Goal: Information Seeking & Learning: Learn about a topic

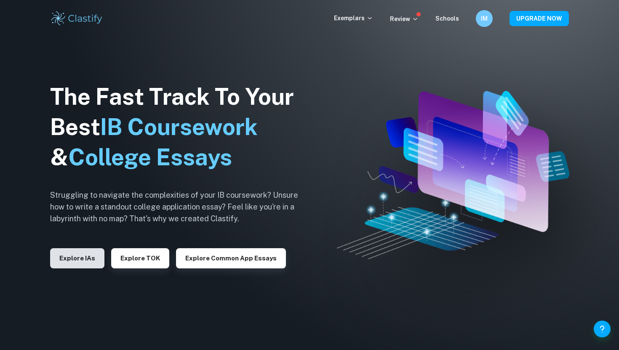
click at [85, 261] on button "Explore IAs" at bounding box center [77, 258] width 54 height 20
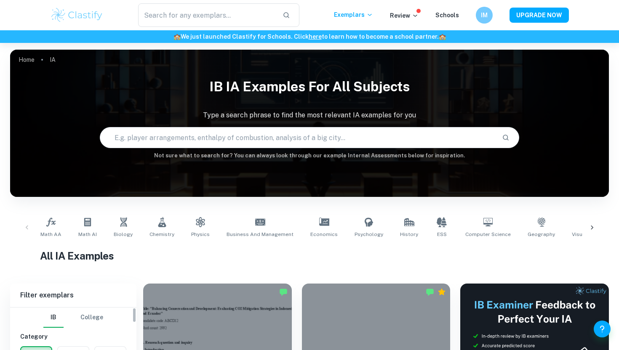
scroll to position [187, 0]
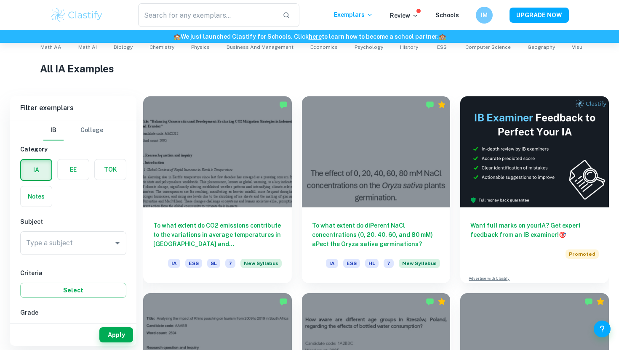
click at [64, 202] on div "IA EE TOK Notes" at bounding box center [70, 180] width 111 height 53
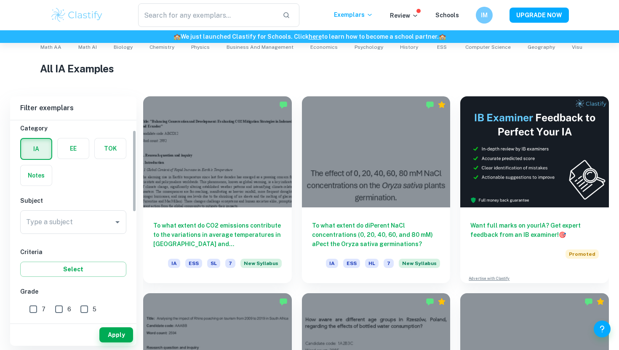
scroll to position [24, 0]
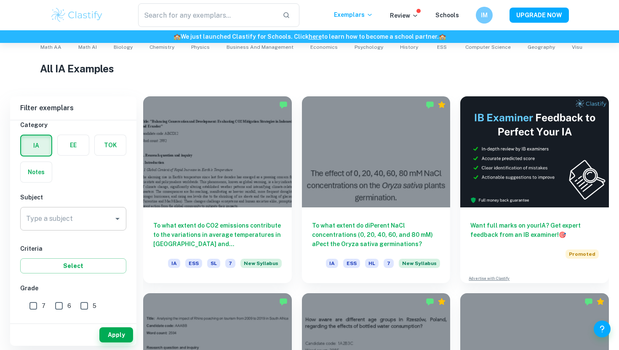
click at [56, 218] on div "Type a subject Type a subject" at bounding box center [73, 219] width 106 height 24
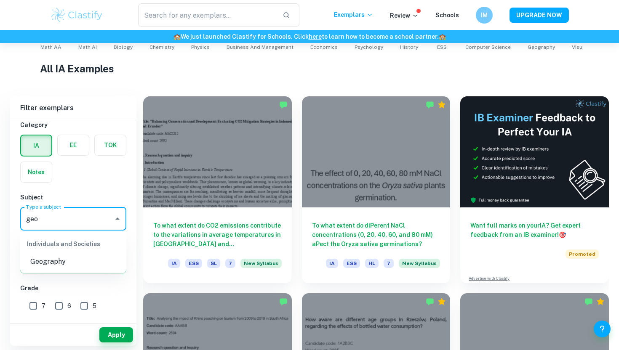
click at [43, 260] on li "Geography" at bounding box center [73, 261] width 106 height 15
type input "Geography"
click at [34, 306] on input "7" at bounding box center [33, 306] width 17 height 17
checkbox input "true"
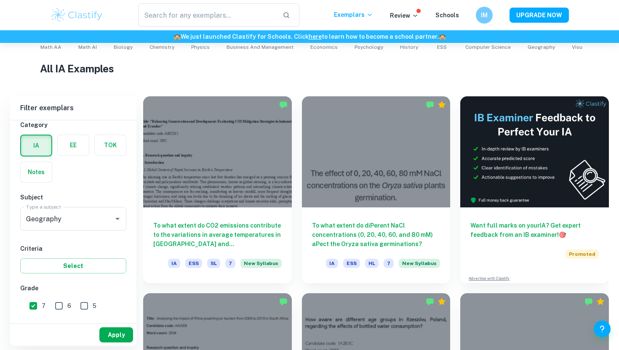
click at [107, 334] on button "Apply" at bounding box center [116, 334] width 34 height 15
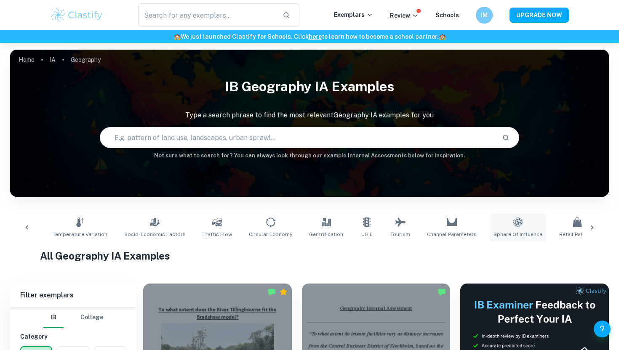
scroll to position [0, 375]
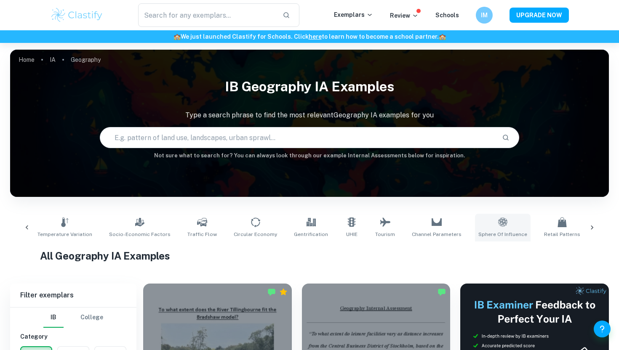
click at [475, 223] on link "Sphere of Influence" at bounding box center [503, 228] width 56 height 28
type input "Sphere of Influence"
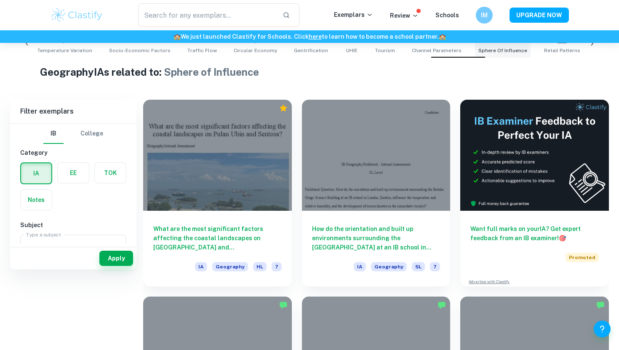
scroll to position [229, 0]
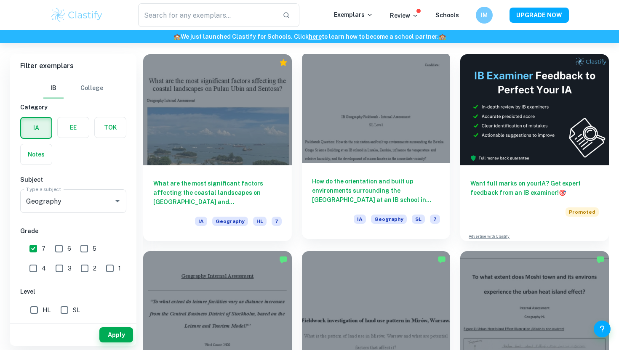
click at [388, 140] on div at bounding box center [376, 107] width 149 height 111
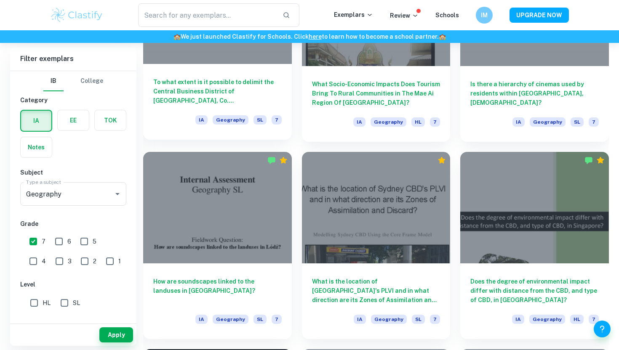
scroll to position [889, 0]
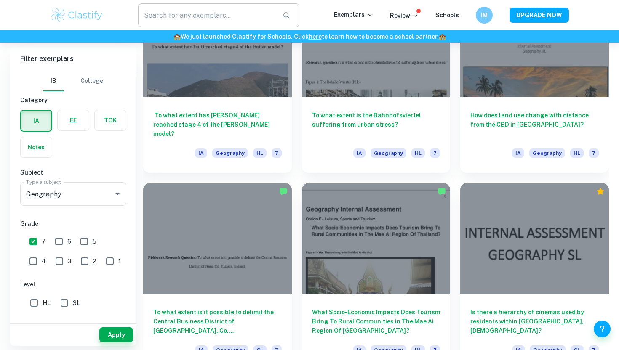
click at [180, 19] on input "text" at bounding box center [207, 15] width 138 height 24
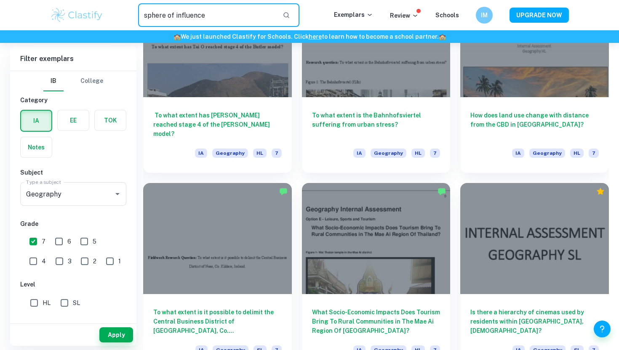
type input "sphere of influence"
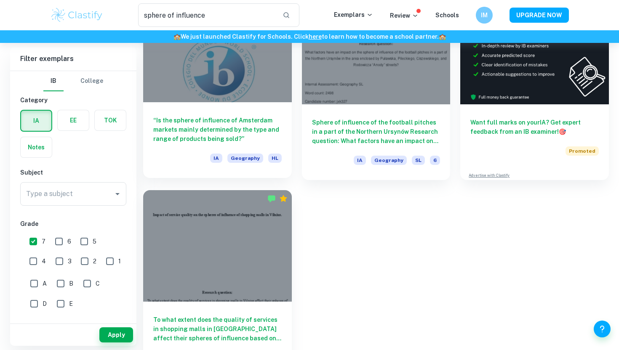
scroll to position [126, 0]
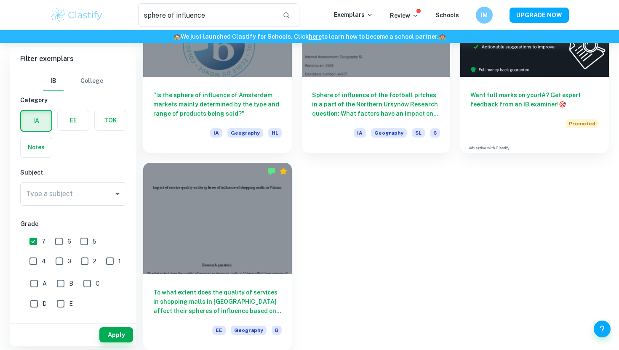
click at [36, 240] on input "7" at bounding box center [33, 241] width 17 height 17
checkbox input "false"
click at [106, 334] on button "Apply" at bounding box center [116, 334] width 34 height 15
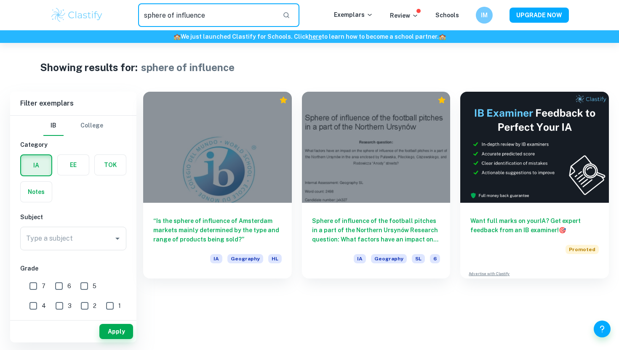
click at [218, 10] on input "sphere of influence" at bounding box center [207, 15] width 138 height 24
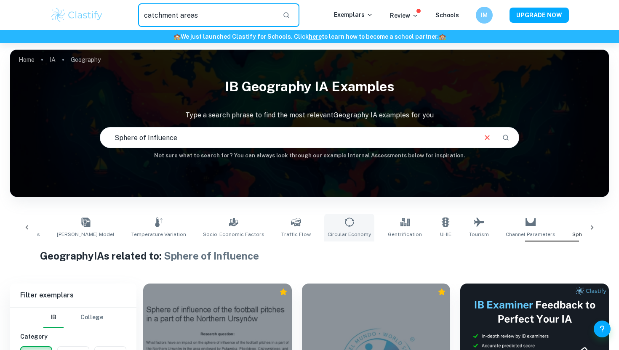
scroll to position [0, 431]
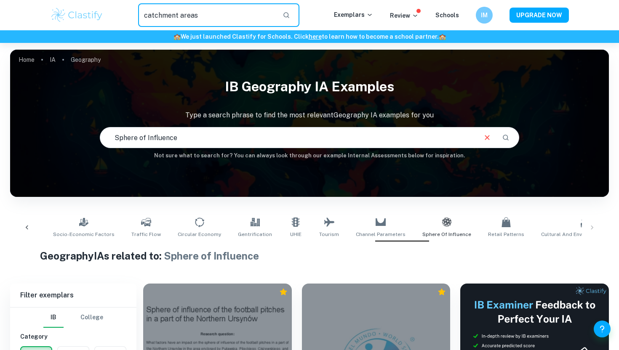
type input "catchment areas"
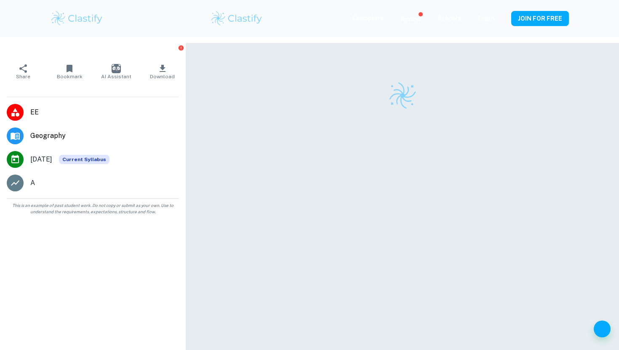
click at [324, 129] on div at bounding box center [402, 207] width 433 height 329
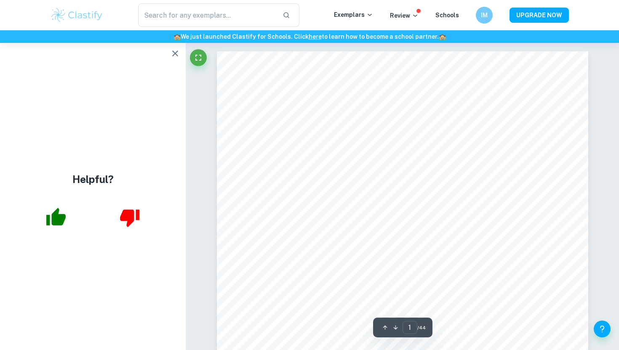
scroll to position [12, 0]
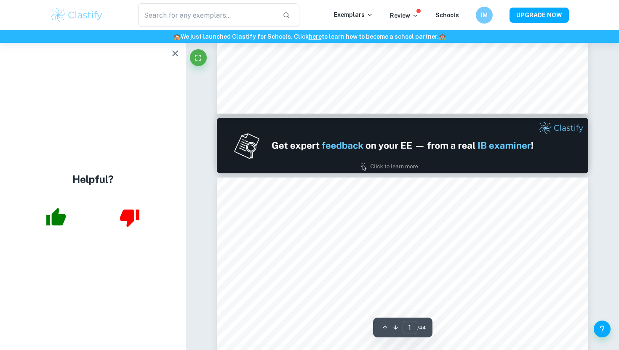
type input "2"
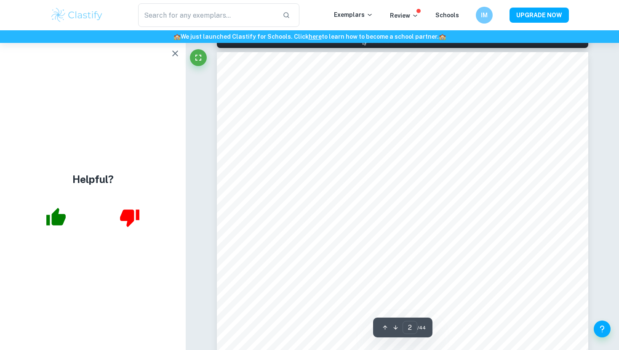
scroll to position [552, 0]
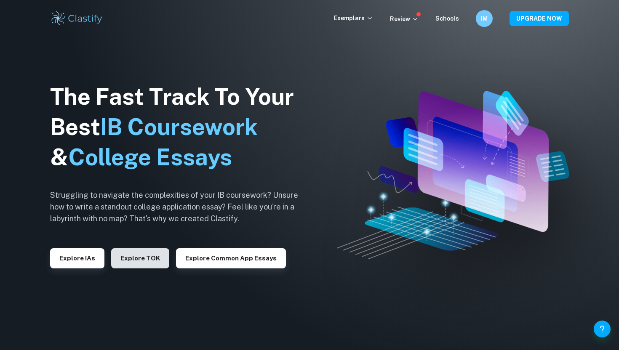
click at [125, 262] on button "Explore TOK" at bounding box center [140, 258] width 58 height 20
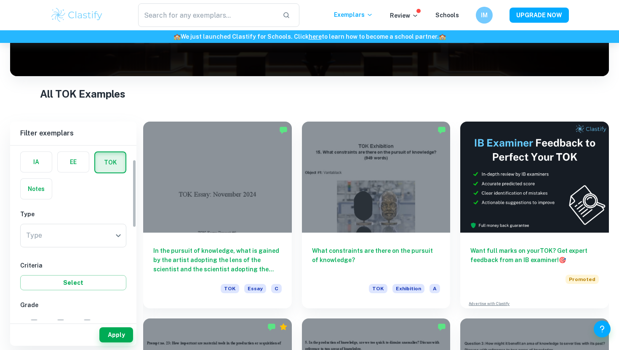
scroll to position [40, 0]
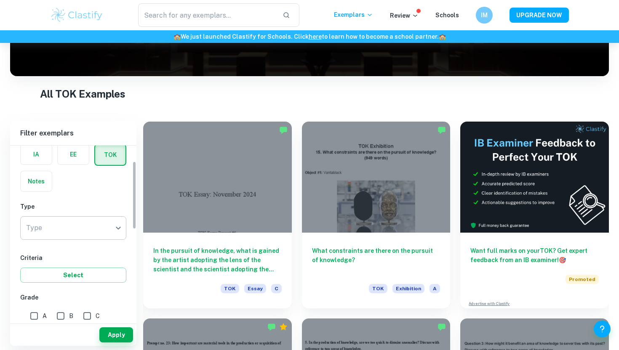
click at [101, 234] on body "We value your privacy We use cookies to enhance your browsing experience, serve…" at bounding box center [309, 97] width 619 height 350
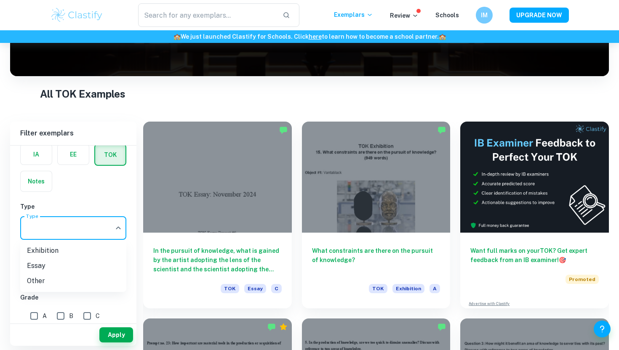
click at [88, 246] on li "Exhibition" at bounding box center [73, 250] width 106 height 15
type input "Exhibition"
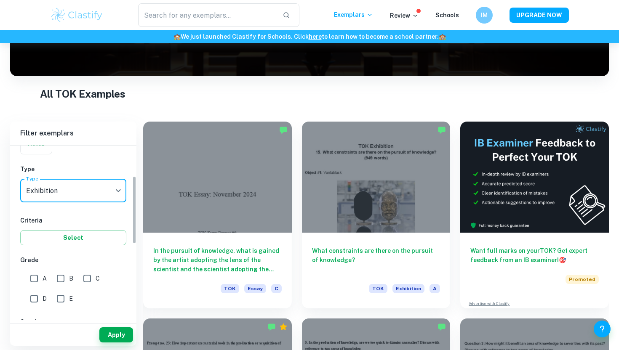
scroll to position [79, 0]
click at [80, 186] on body "We value your privacy We use cookies to enhance your browsing experience, serve…" at bounding box center [309, 97] width 619 height 350
click at [93, 172] on div at bounding box center [309, 175] width 619 height 350
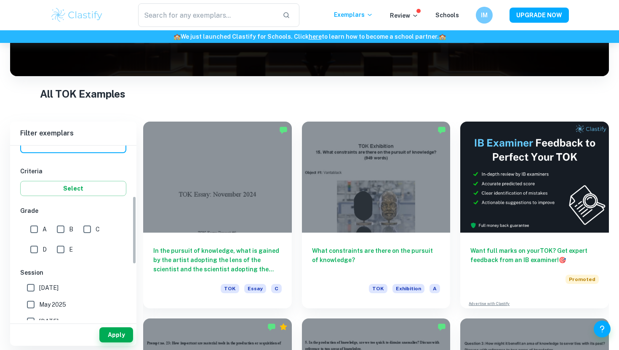
scroll to position [129, 0]
click at [119, 335] on button "Apply" at bounding box center [116, 334] width 34 height 15
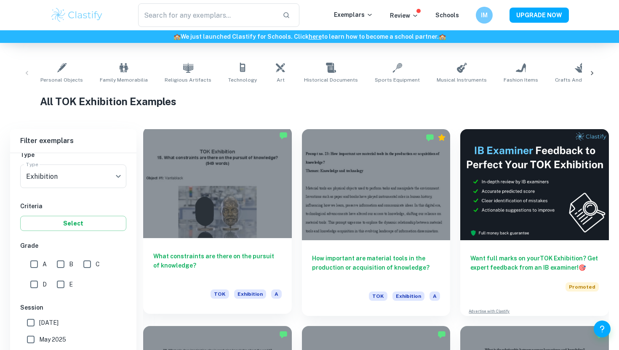
scroll to position [198, 0]
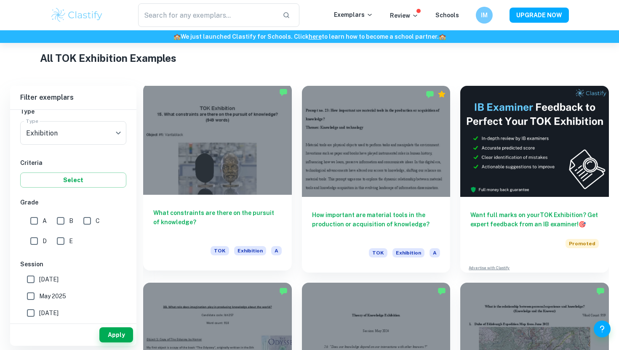
click at [222, 174] on div at bounding box center [217, 139] width 149 height 111
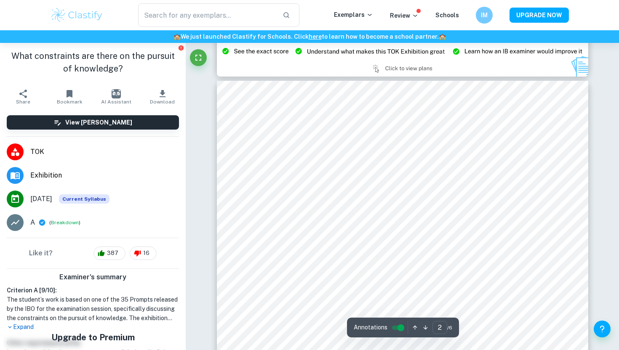
scroll to position [285, 0]
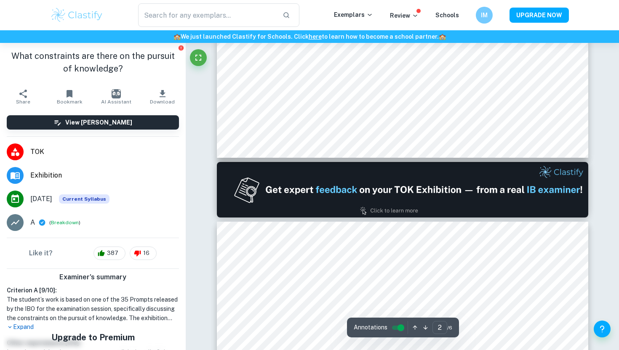
type input "1"
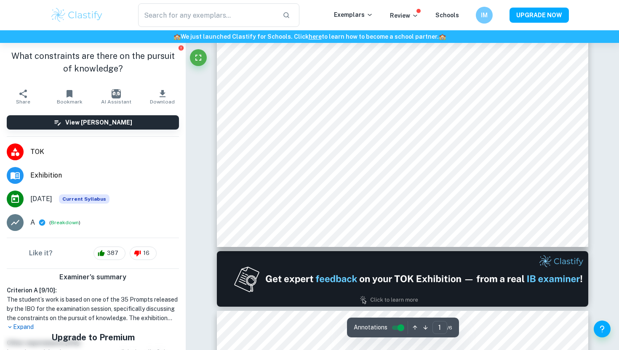
scroll to position [0, 0]
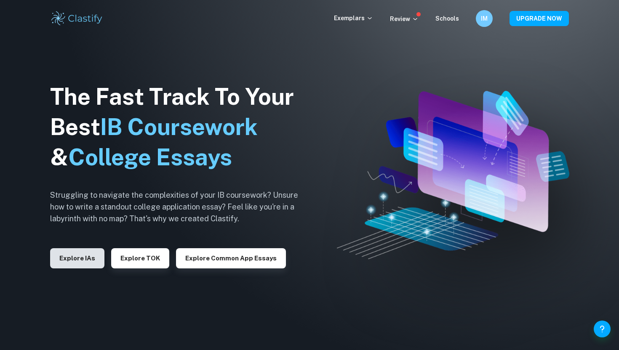
click at [65, 252] on button "Explore IAs" at bounding box center [77, 258] width 54 height 20
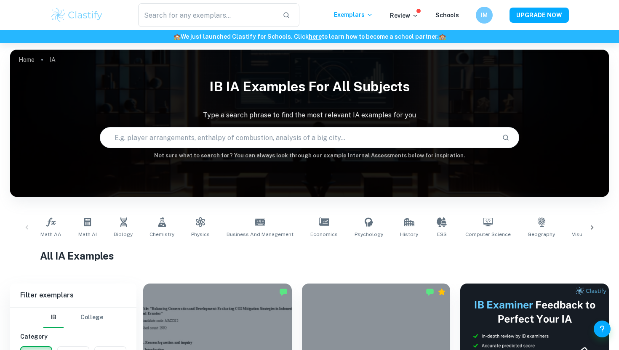
click at [170, 136] on input "text" at bounding box center [297, 138] width 394 height 24
type input "catchment areas"
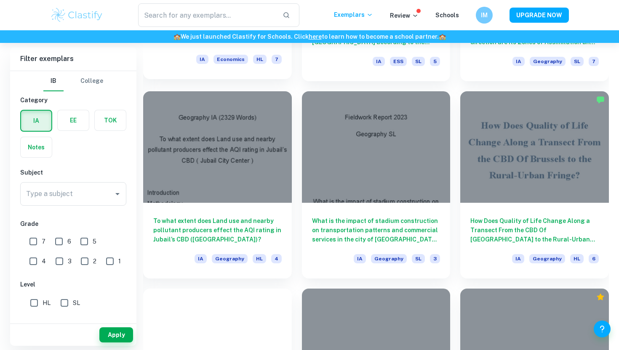
scroll to position [1221, 0]
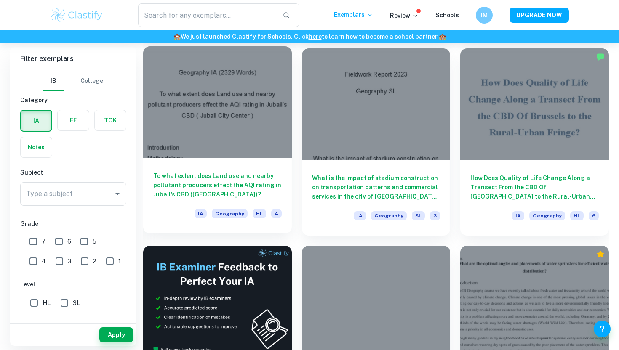
click at [182, 184] on h6 "To what extent does Land use and nearby pollutant producers effect the AQI rati…" at bounding box center [217, 185] width 128 height 28
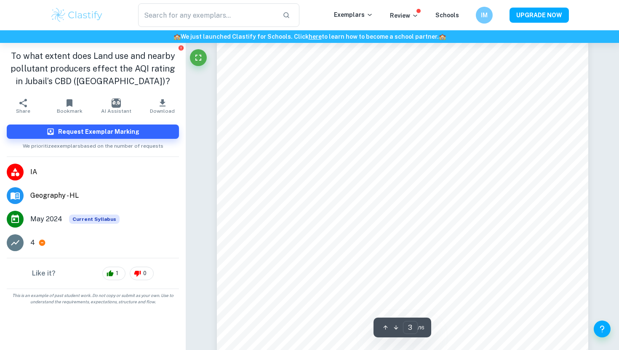
scroll to position [1388, 0]
type input "16"
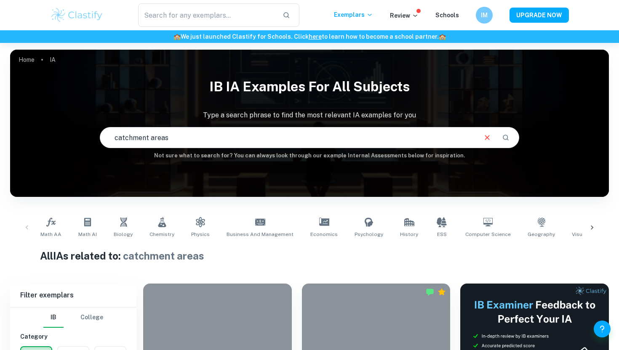
click at [199, 130] on input "catchment areas" at bounding box center [287, 138] width 375 height 24
click at [193, 134] on input "catchment areas" at bounding box center [287, 138] width 375 height 24
type input "catchment areas of supermarket"
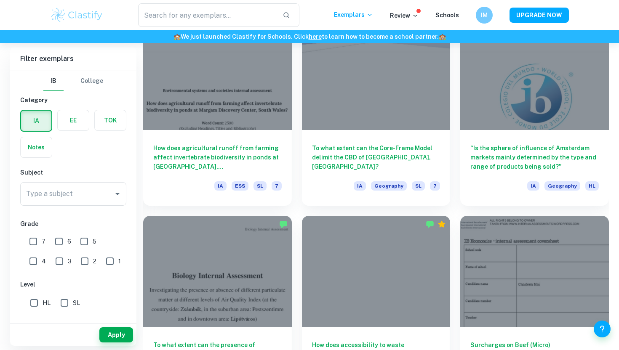
scroll to position [843, 0]
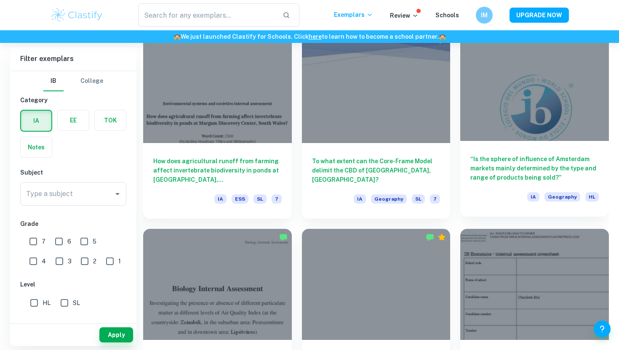
click at [517, 127] on div at bounding box center [534, 84] width 149 height 111
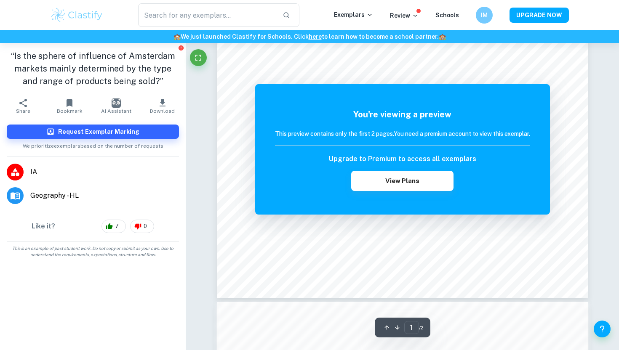
scroll to position [359, 0]
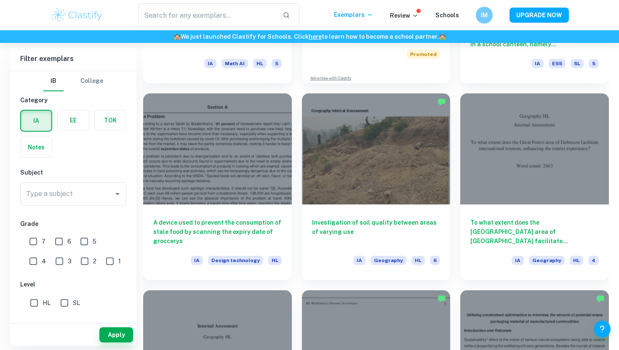
scroll to position [1768, 0]
